Goal: Navigation & Orientation: Find specific page/section

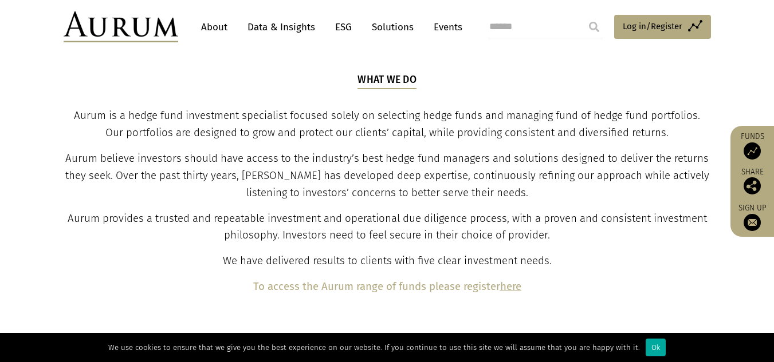
scroll to position [573, 0]
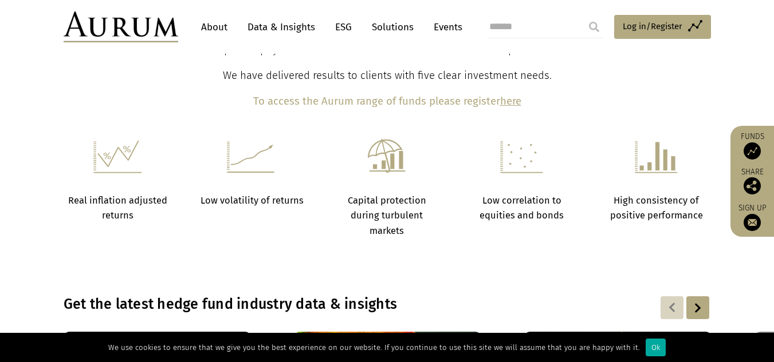
click at [754, 143] on img at bounding box center [751, 151] width 17 height 17
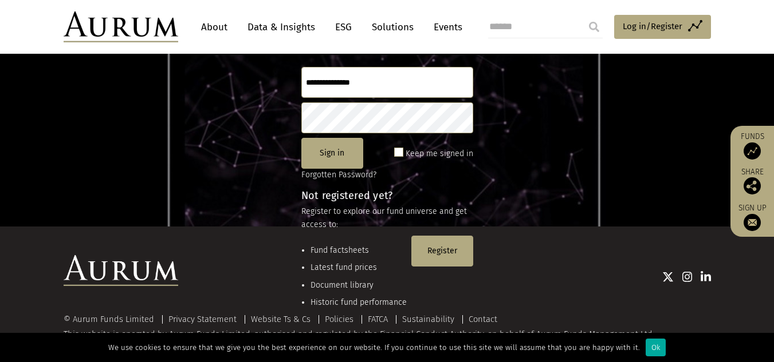
scroll to position [152, 0]
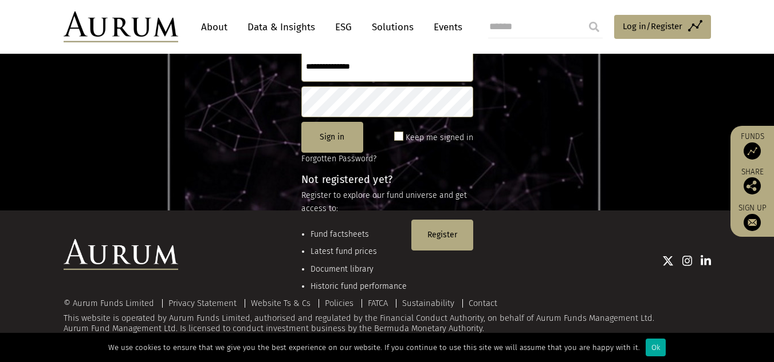
click at [356, 266] on div at bounding box center [444, 260] width 532 height 15
click at [355, 267] on div at bounding box center [444, 260] width 532 height 15
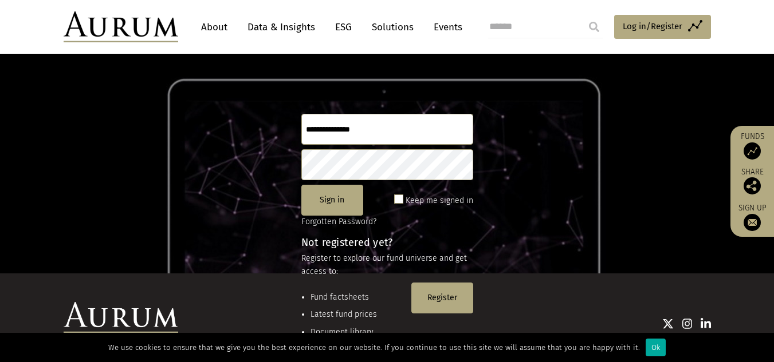
scroll to position [0, 0]
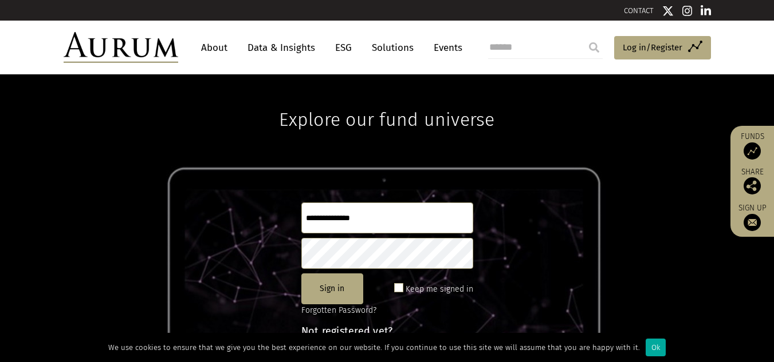
click at [296, 42] on link "Data & Insights" at bounding box center [281, 47] width 79 height 21
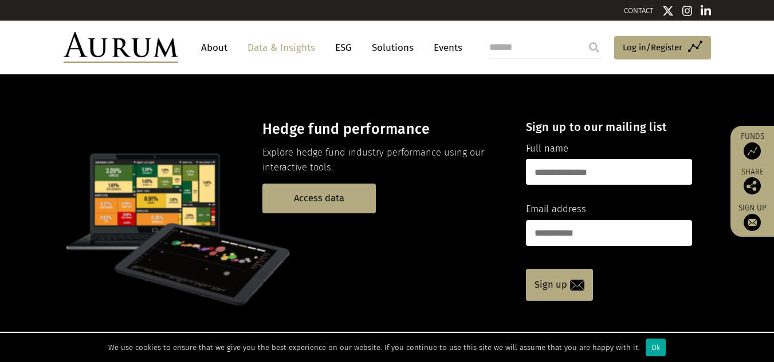
click at [348, 47] on link "ESG" at bounding box center [343, 47] width 28 height 21
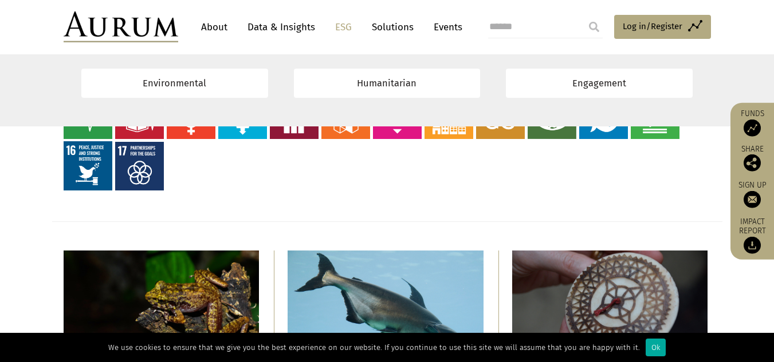
scroll to position [1145, 0]
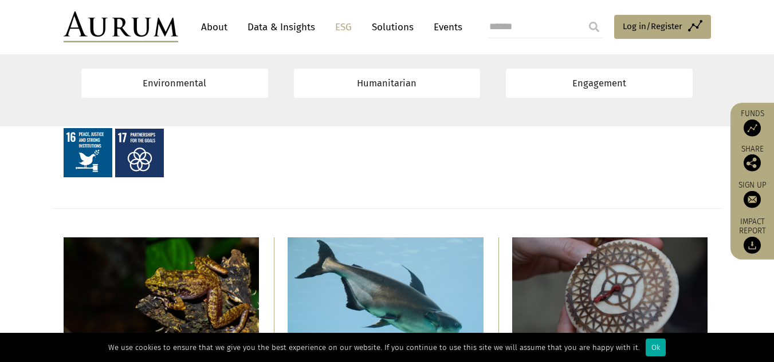
click at [392, 25] on link "Solutions" at bounding box center [392, 27] width 53 height 21
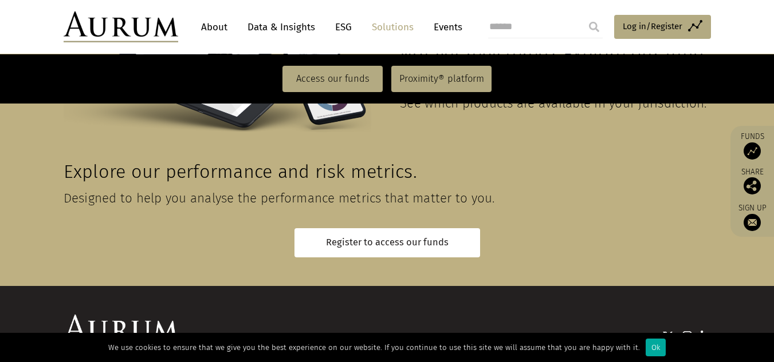
scroll to position [2672, 0]
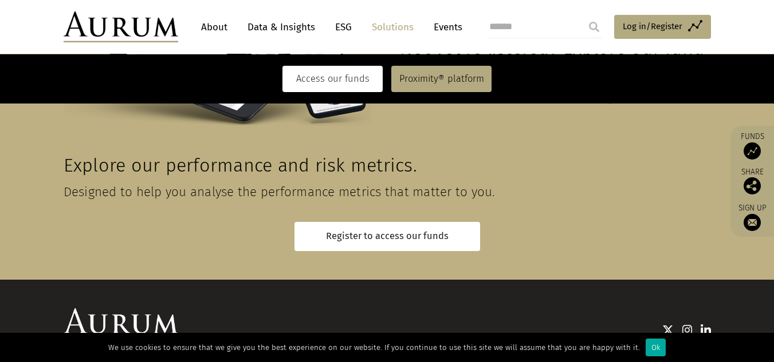
click at [349, 69] on link "Access our funds" at bounding box center [332, 79] width 100 height 26
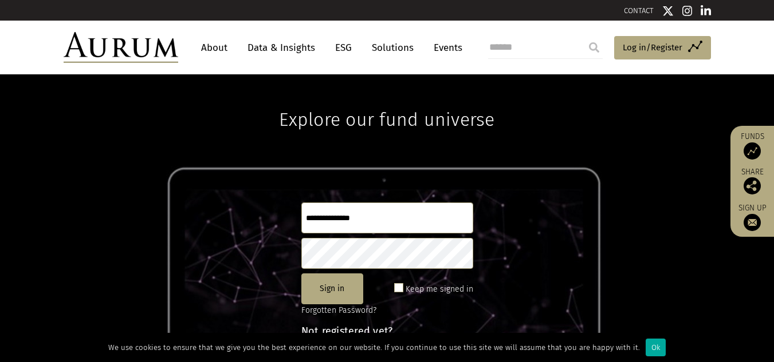
scroll to position [152, 0]
